Goal: Navigation & Orientation: Find specific page/section

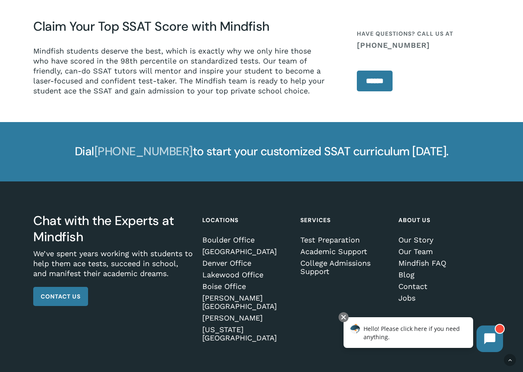
scroll to position [1549, 0]
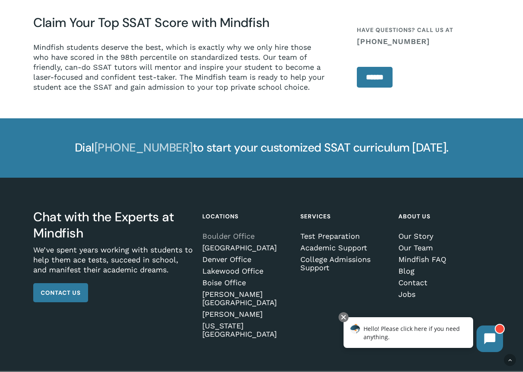
click at [253, 232] on link "Boulder Office" at bounding box center [246, 236] width 89 height 8
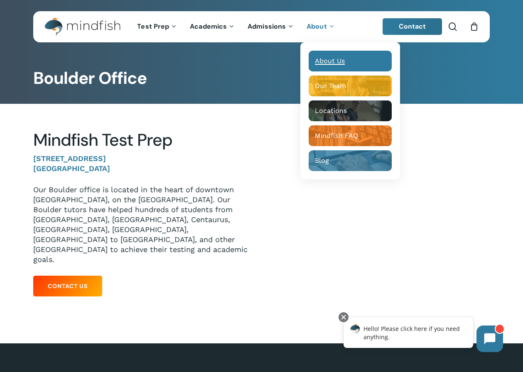
click at [328, 58] on span "About Us" at bounding box center [330, 61] width 30 height 8
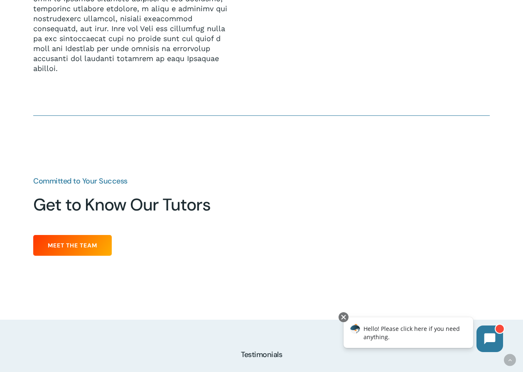
scroll to position [890, 0]
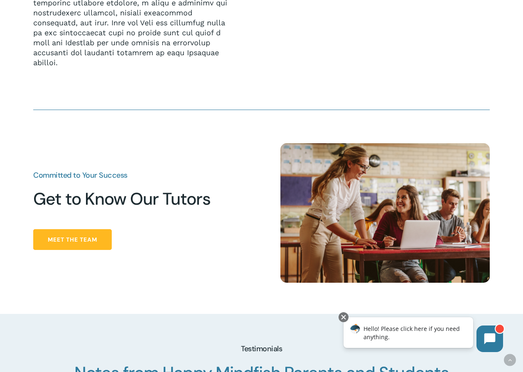
click at [102, 230] on link "Meet the Team" at bounding box center [72, 239] width 78 height 21
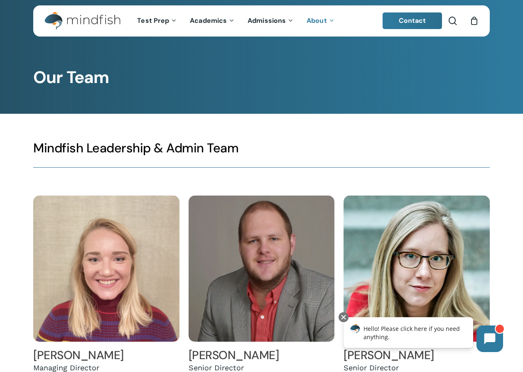
scroll to position [10, 0]
